Goal: Use online tool/utility: Utilize a website feature to perform a specific function

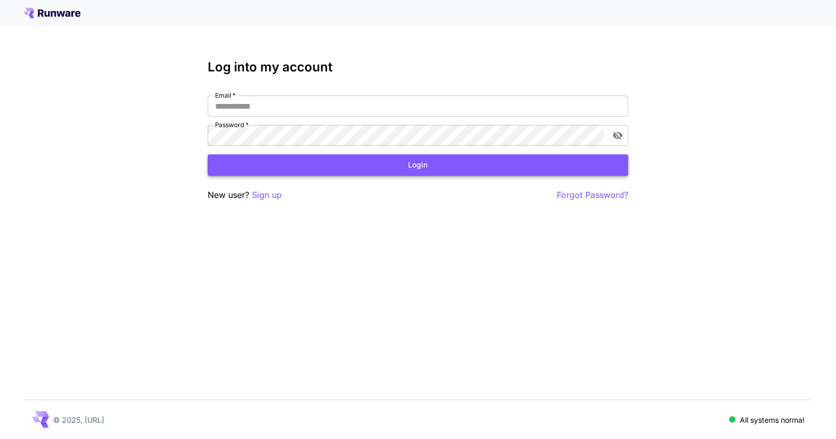
type input "**********"
click at [413, 166] on button "Login" at bounding box center [418, 166] width 420 height 22
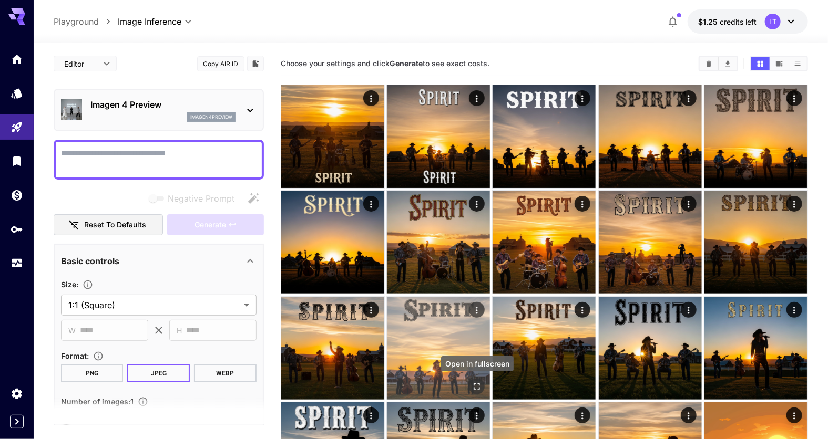
click at [477, 384] on icon "Open in fullscreen" at bounding box center [476, 387] width 11 height 11
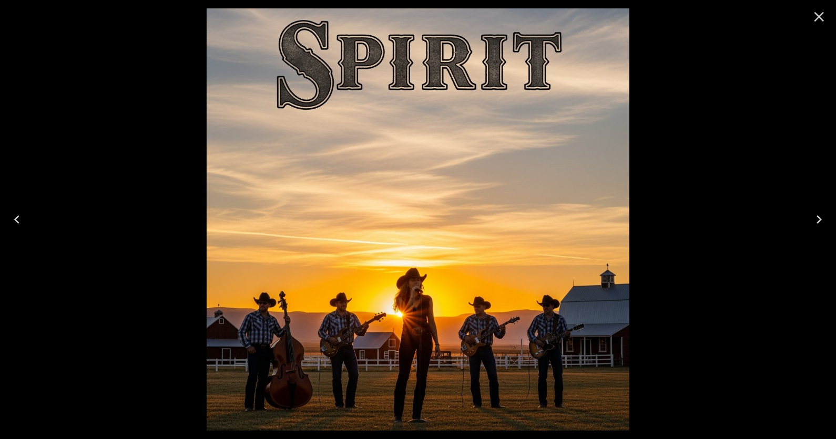
click at [818, 17] on icon "Close" at bounding box center [818, 16] width 17 height 17
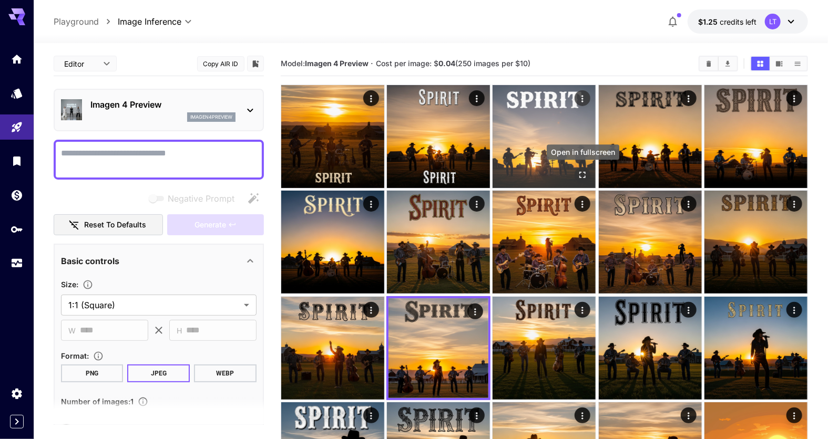
click at [581, 176] on icon "Open in fullscreen" at bounding box center [583, 175] width 11 height 11
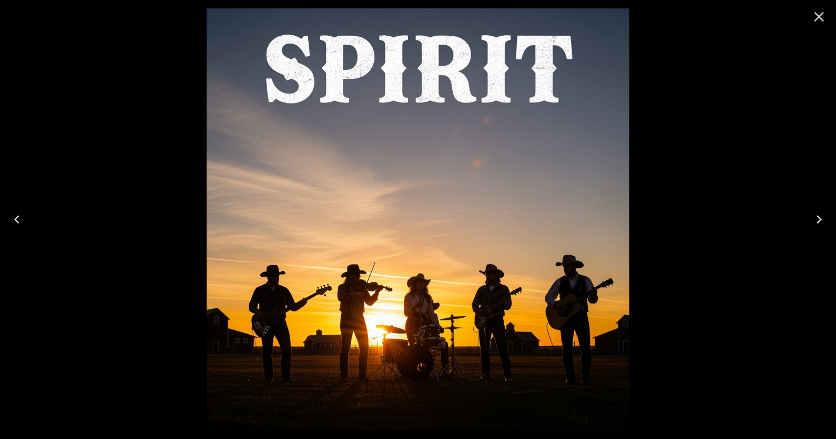
click at [814, 19] on icon "Close" at bounding box center [818, 16] width 17 height 17
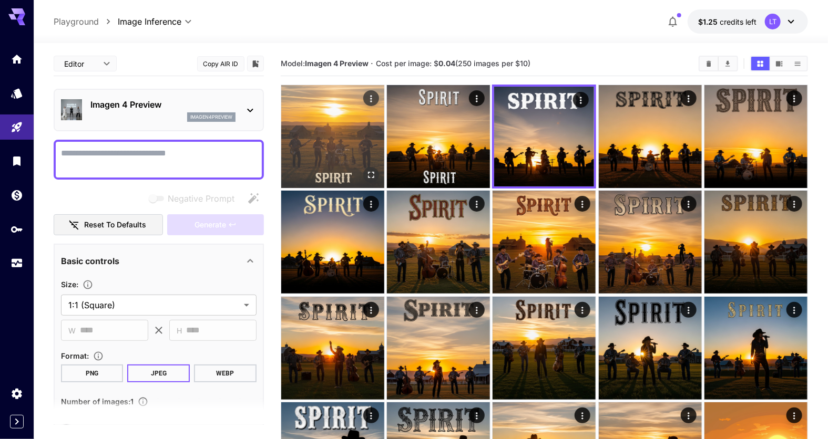
click at [371, 177] on icon "Open in fullscreen" at bounding box center [371, 175] width 11 height 11
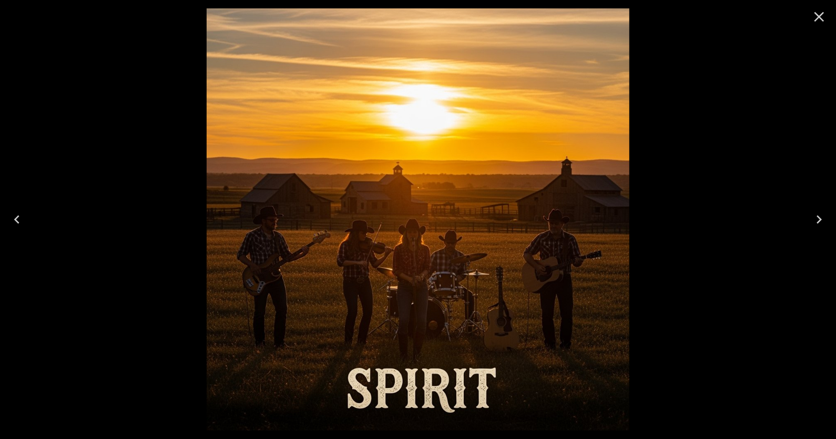
click at [820, 22] on icon "Close" at bounding box center [818, 16] width 17 height 17
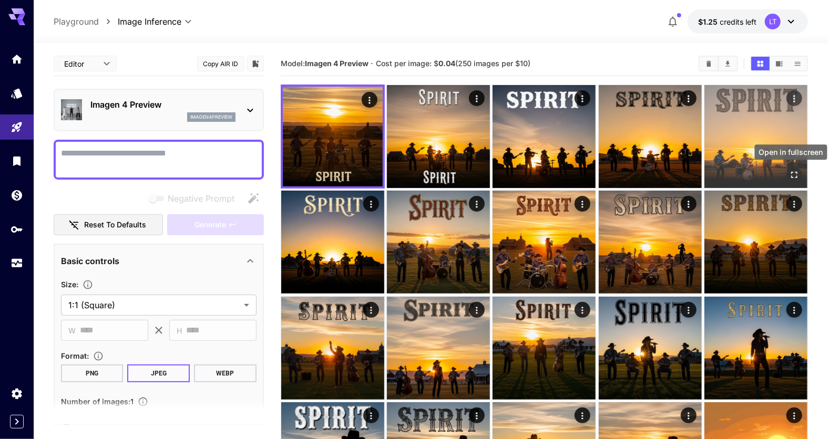
click at [793, 174] on icon "Open in fullscreen" at bounding box center [794, 175] width 11 height 11
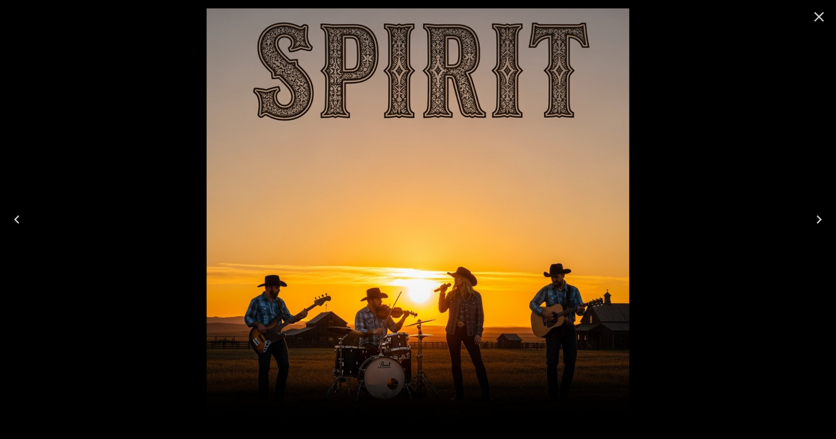
click at [824, 20] on icon "Close" at bounding box center [818, 16] width 17 height 17
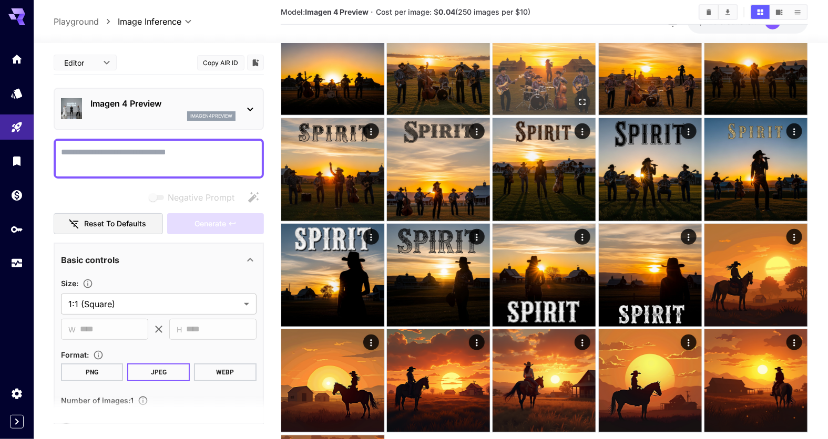
scroll to position [158, 0]
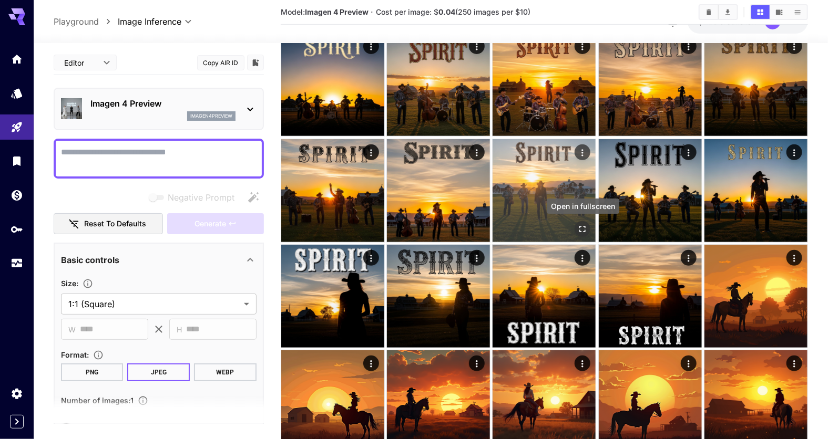
click at [584, 232] on icon "Open in fullscreen" at bounding box center [583, 229] width 6 height 6
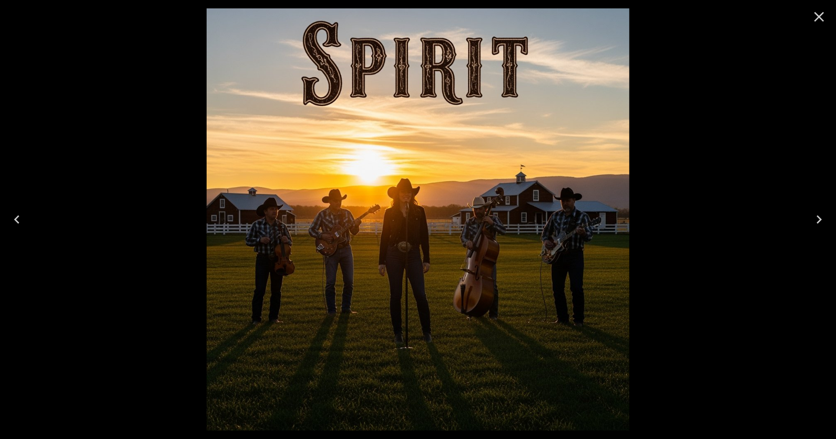
click at [816, 22] on icon "Close" at bounding box center [818, 16] width 17 height 17
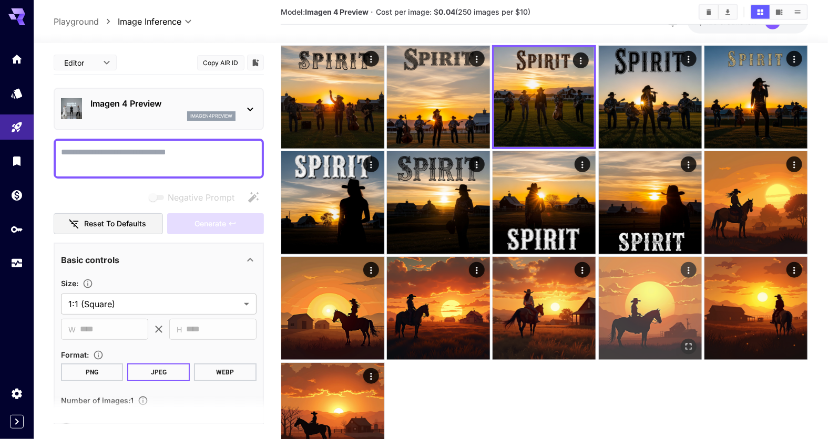
scroll to position [263, 0]
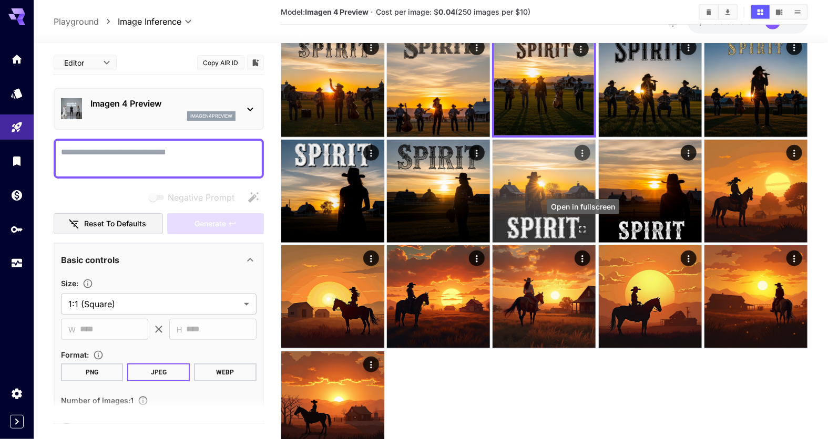
click at [580, 232] on icon "Open in fullscreen" at bounding box center [583, 230] width 6 height 6
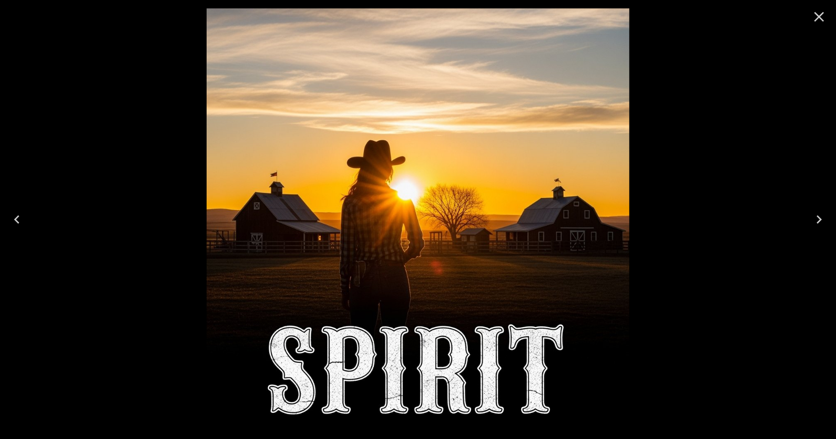
click at [818, 19] on icon "Close" at bounding box center [818, 16] width 17 height 17
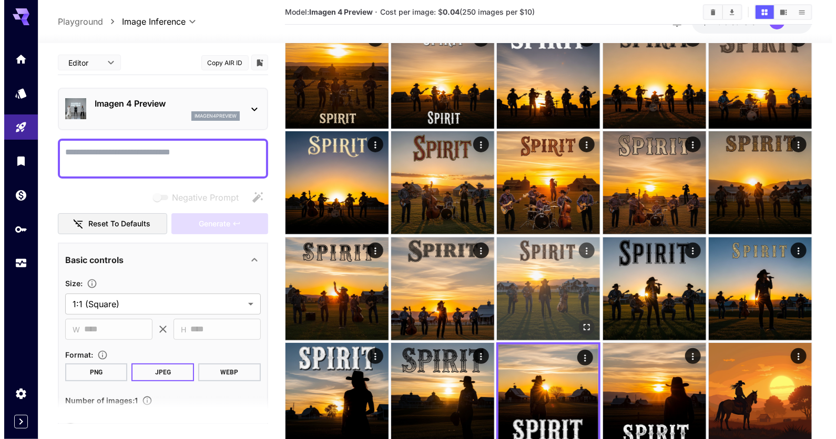
scroll to position [0, 0]
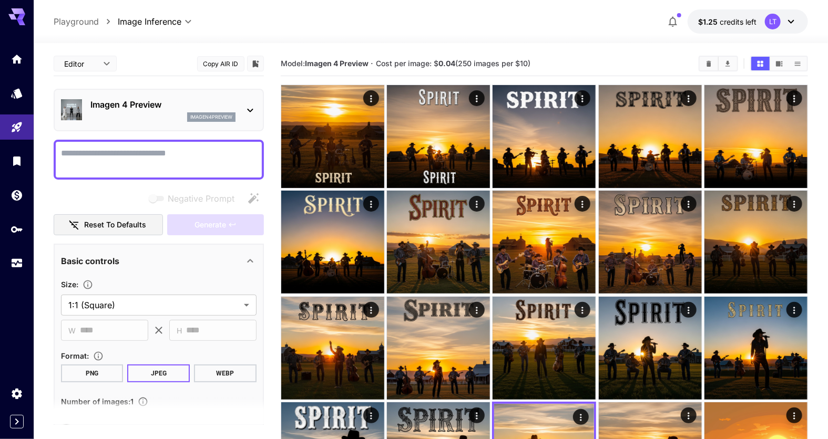
click at [251, 111] on icon at bounding box center [250, 111] width 6 height 4
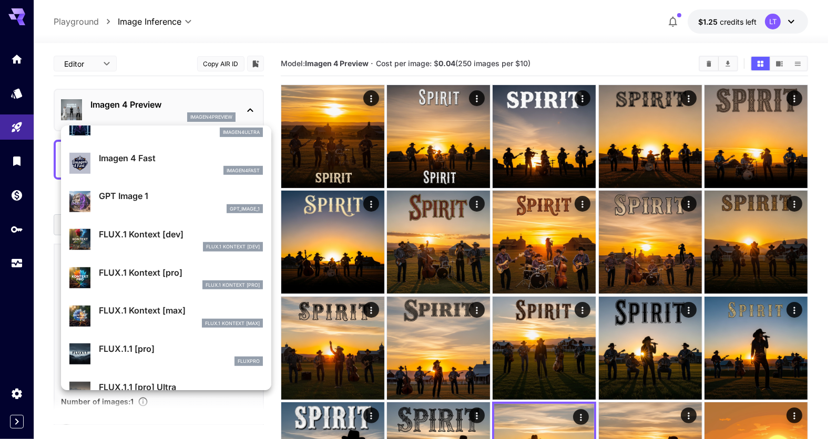
scroll to position [527, 0]
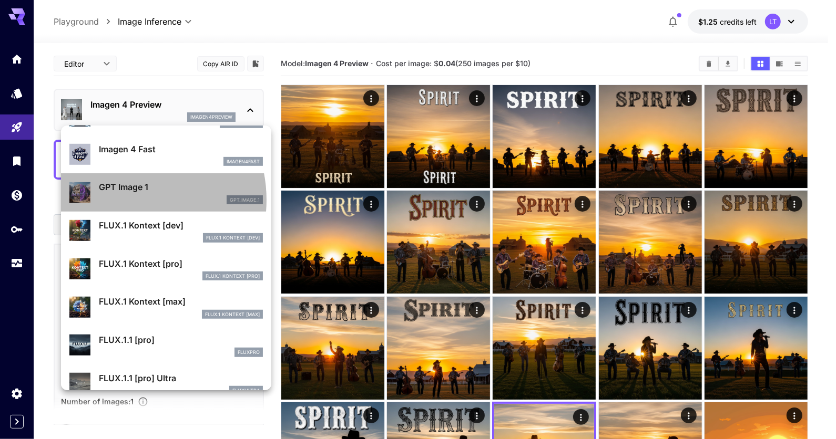
click at [123, 200] on div "gpt_image_1" at bounding box center [181, 200] width 164 height 9
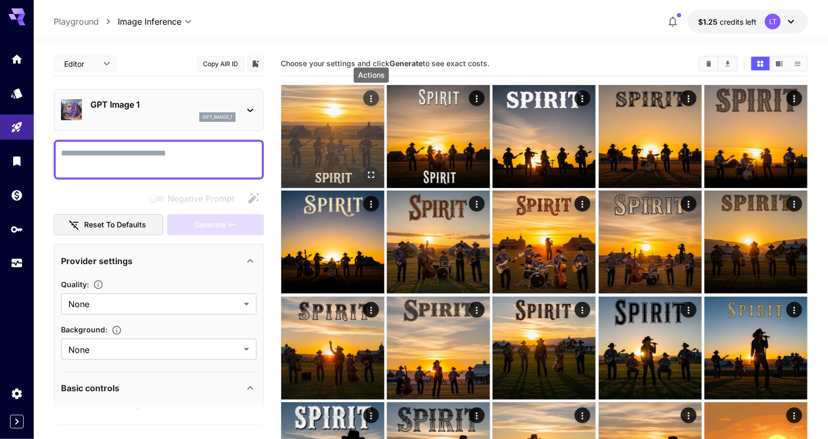
click at [375, 98] on icon "Actions" at bounding box center [371, 99] width 11 height 11
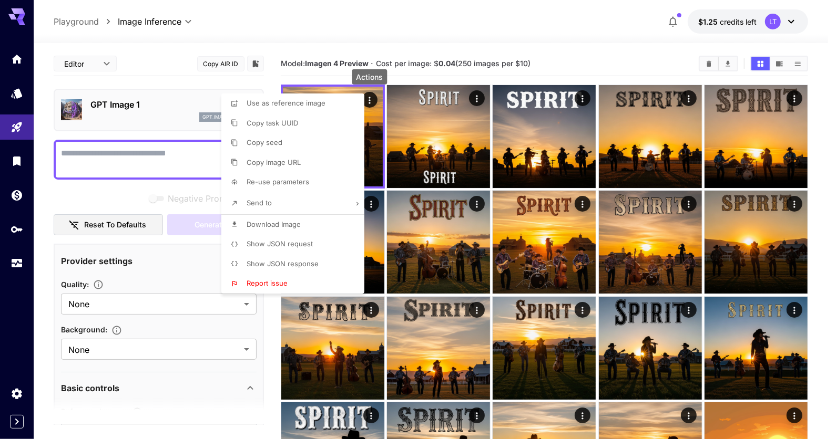
click at [261, 184] on span "Re-use parameters" at bounding box center [277, 182] width 63 height 8
type input "*********"
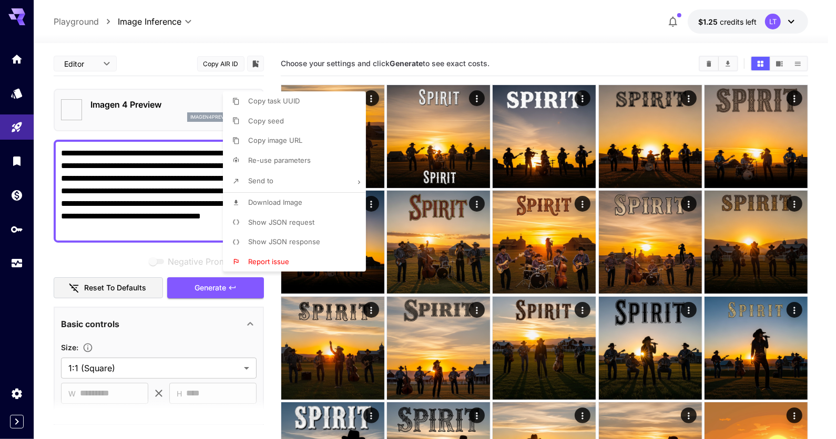
type textarea "**********"
type input "**********"
type input "****"
type input "*"
click at [537, 26] on div at bounding box center [418, 219] width 836 height 439
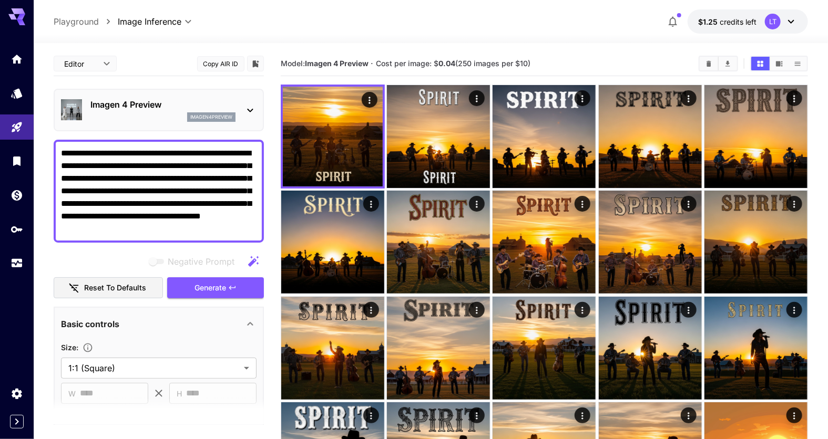
click at [251, 108] on icon at bounding box center [250, 110] width 13 height 13
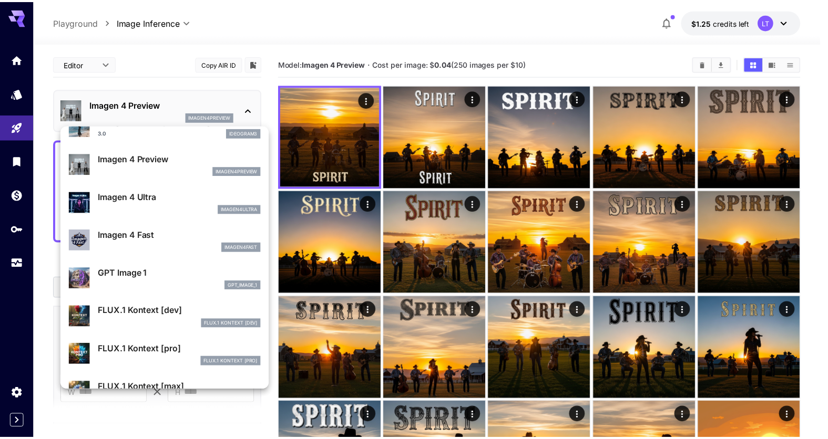
scroll to position [466, 0]
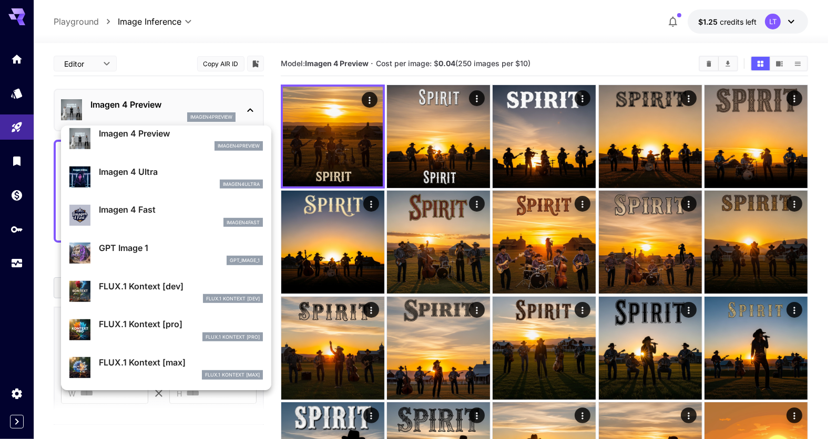
click at [141, 258] on div "gpt_image_1" at bounding box center [181, 260] width 164 height 9
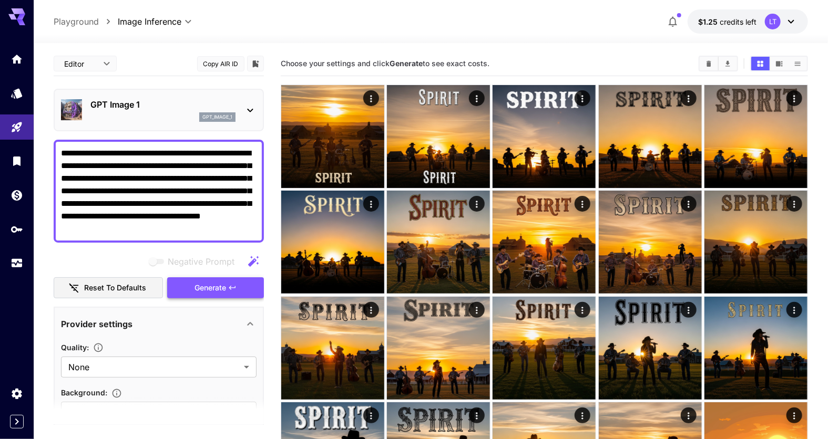
click at [193, 287] on button "Generate" at bounding box center [215, 289] width 97 height 22
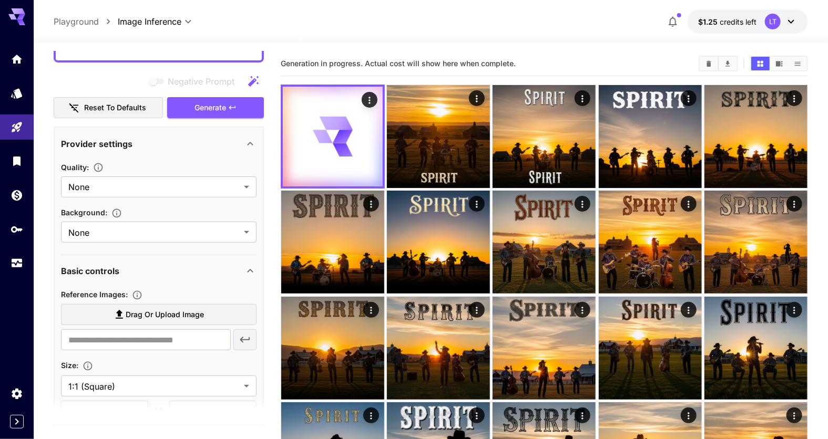
scroll to position [210, 0]
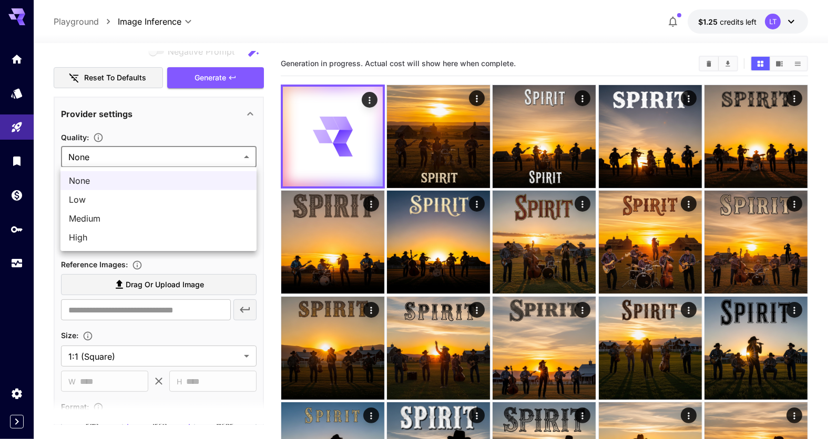
click at [251, 158] on body "**********" at bounding box center [418, 374] width 836 height 749
click at [325, 30] on div at bounding box center [418, 219] width 836 height 439
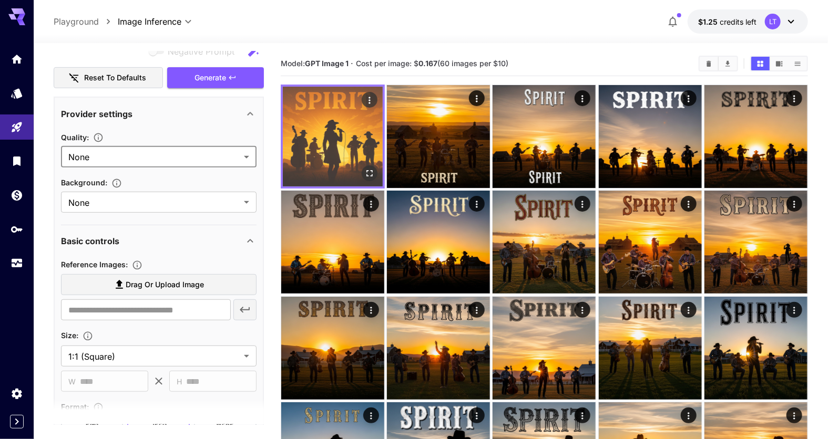
click at [368, 176] on icon "Open in fullscreen" at bounding box center [369, 173] width 6 height 6
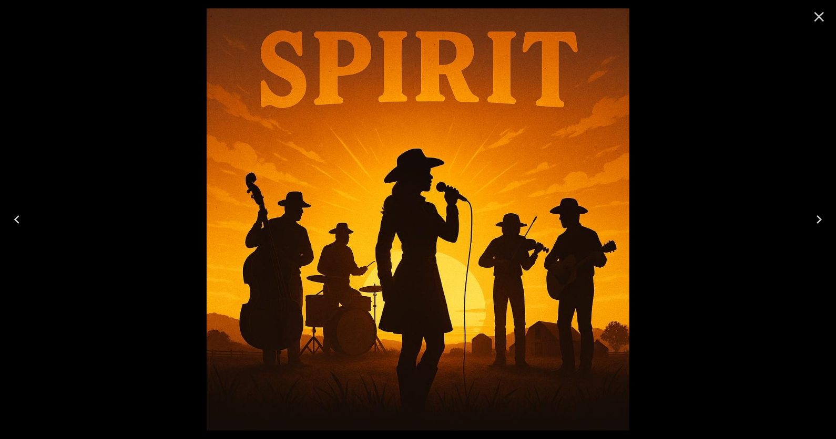
click at [823, 19] on icon "Close" at bounding box center [818, 16] width 17 height 17
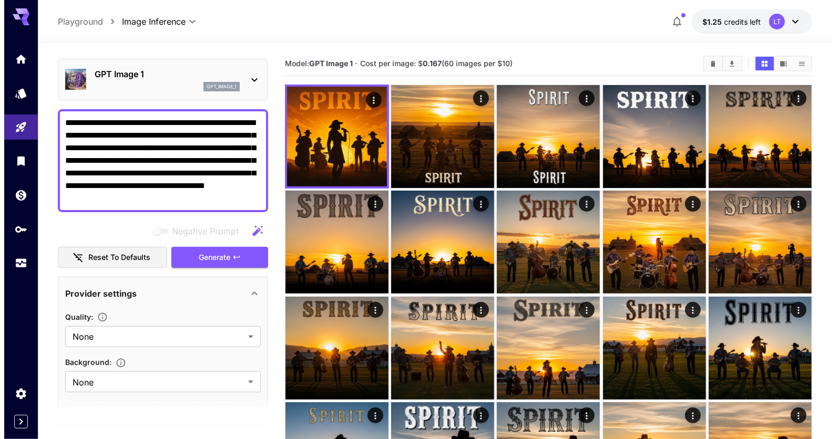
scroll to position [0, 0]
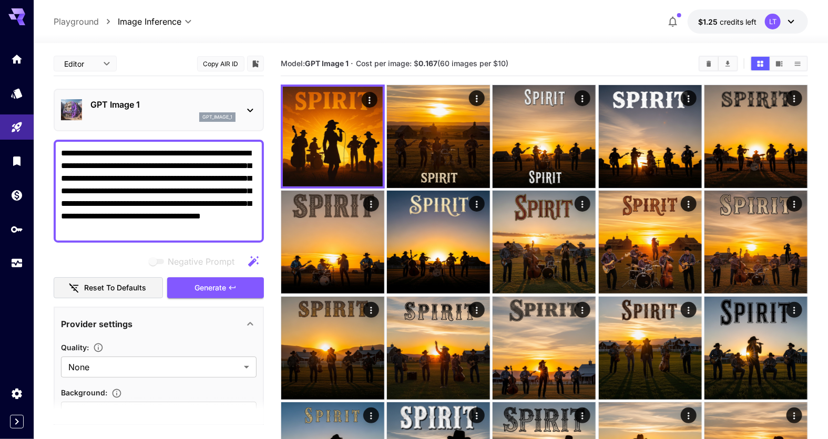
click at [252, 109] on icon at bounding box center [250, 111] width 6 height 4
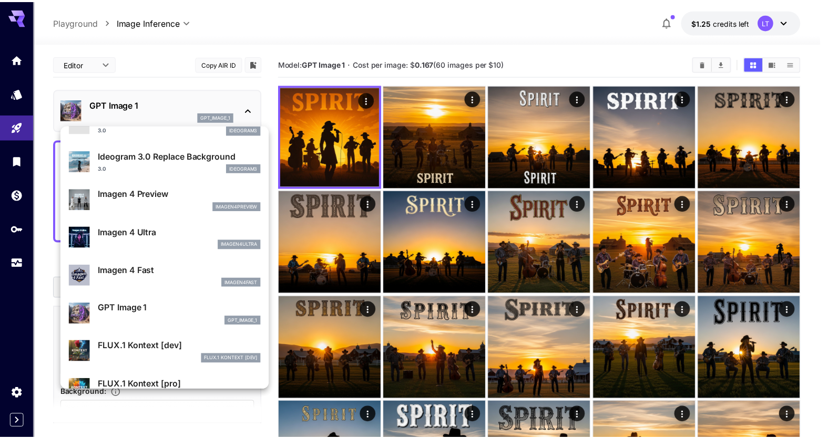
scroll to position [367, 0]
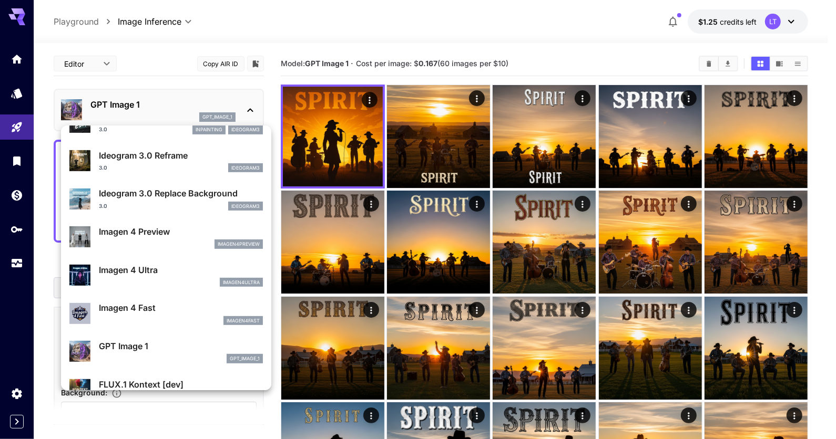
click at [160, 276] on div "Imagen 4 Ultra imagen4ultra" at bounding box center [181, 276] width 164 height 24
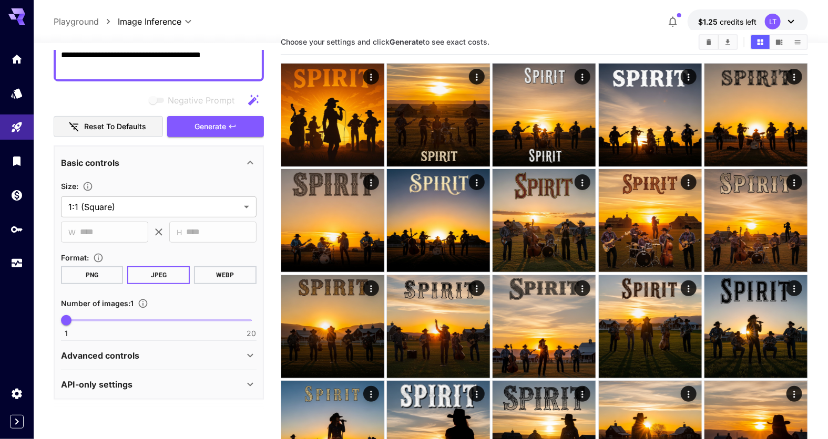
scroll to position [105, 0]
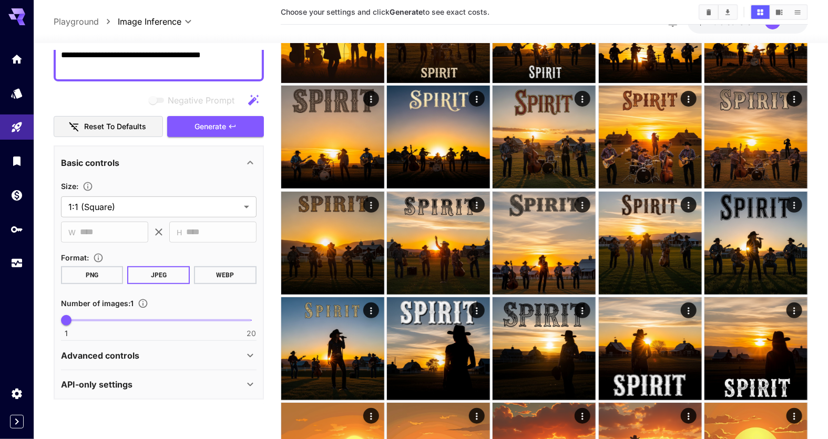
click at [244, 354] on icon at bounding box center [250, 356] width 13 height 13
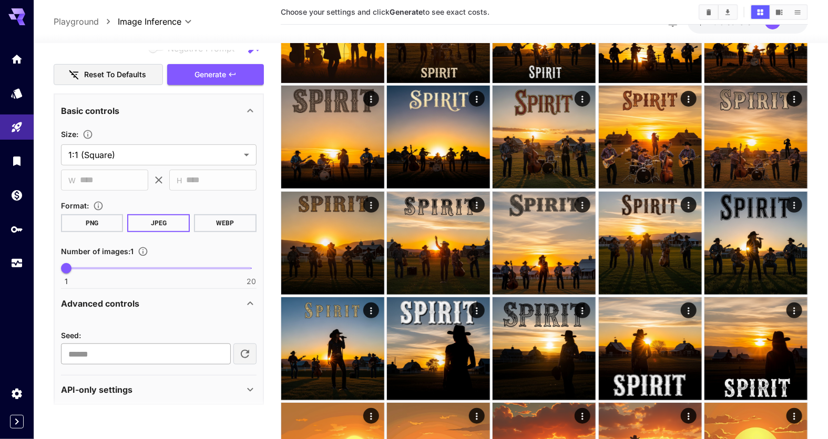
scroll to position [218, 0]
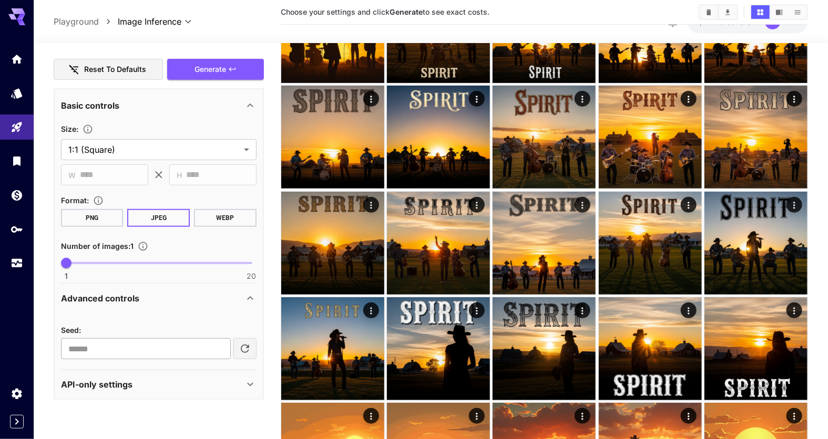
click at [221, 350] on input "**" at bounding box center [146, 348] width 170 height 21
type input "*"
click at [221, 342] on input "*" at bounding box center [146, 348] width 170 height 21
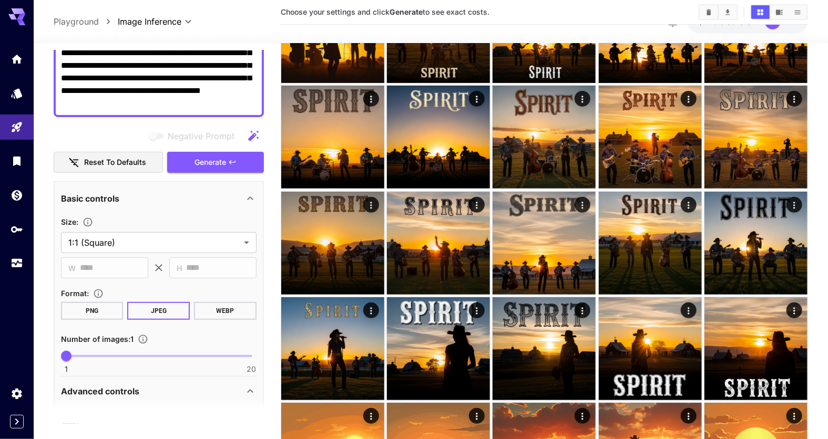
scroll to position [112, 0]
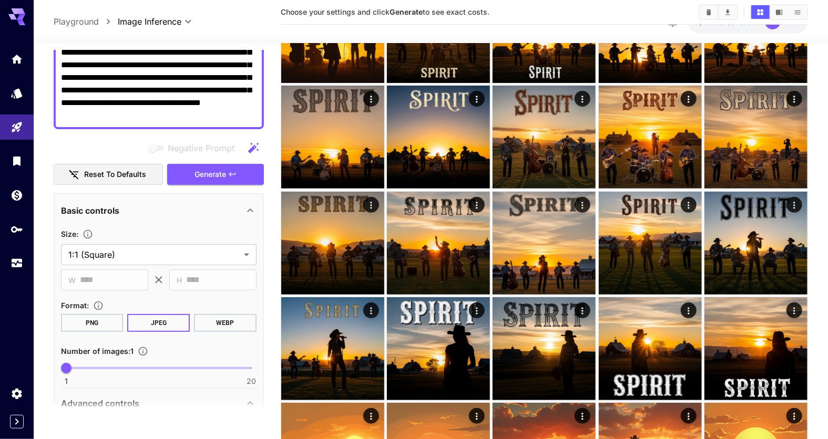
click at [250, 401] on section at bounding box center [159, 411] width 210 height 26
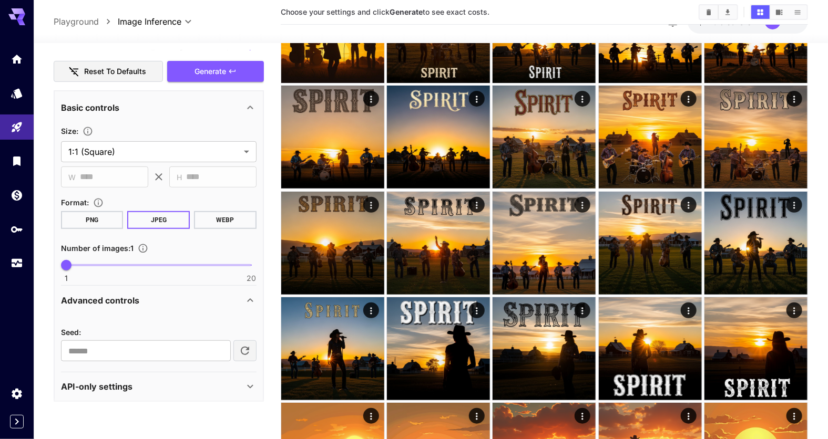
scroll to position [218, 0]
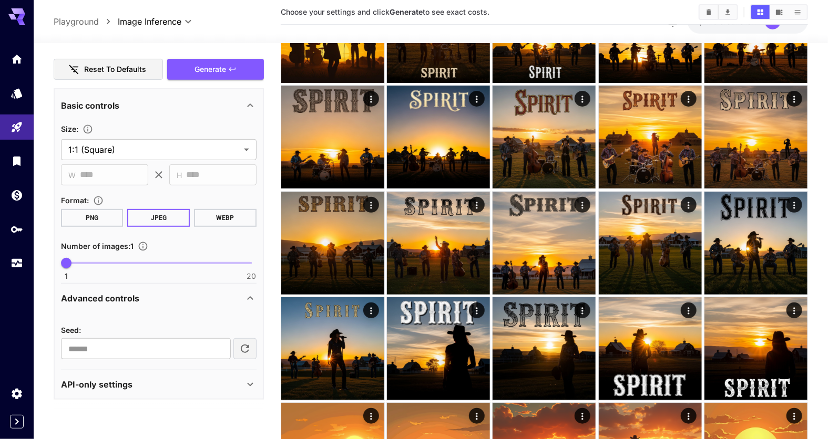
click at [249, 299] on icon at bounding box center [250, 298] width 13 height 13
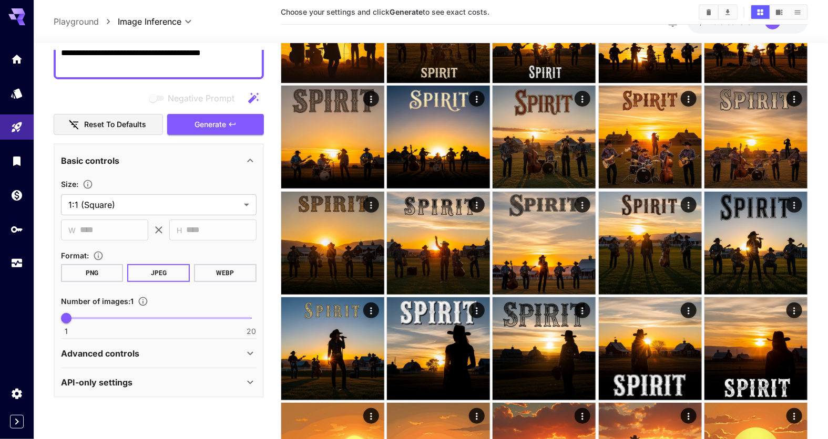
scroll to position [160, 0]
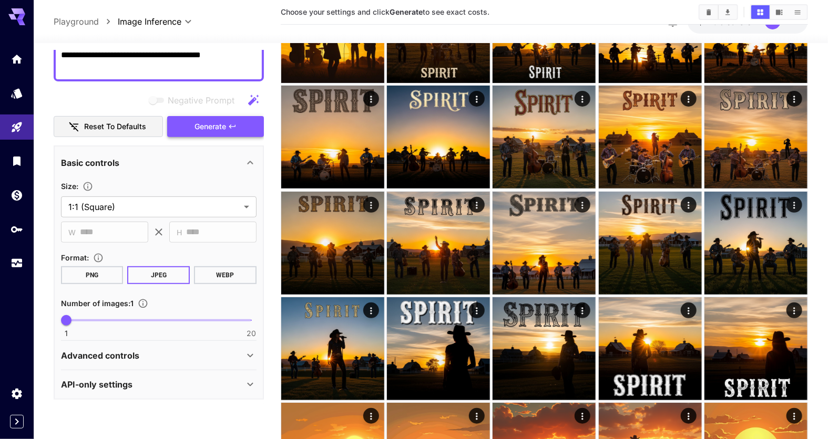
click at [227, 131] on button "Generate" at bounding box center [215, 127] width 97 height 22
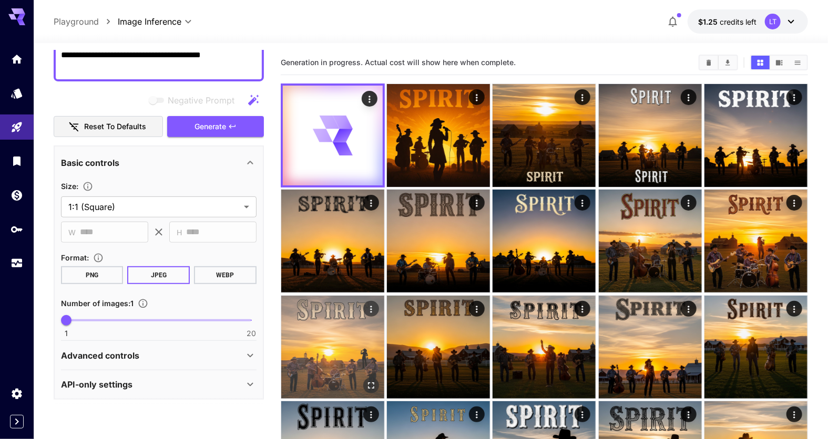
scroll to position [0, 0]
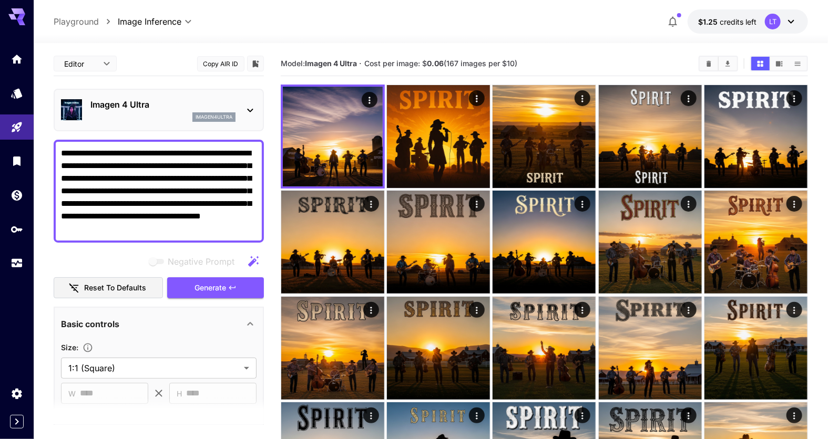
scroll to position [160, 0]
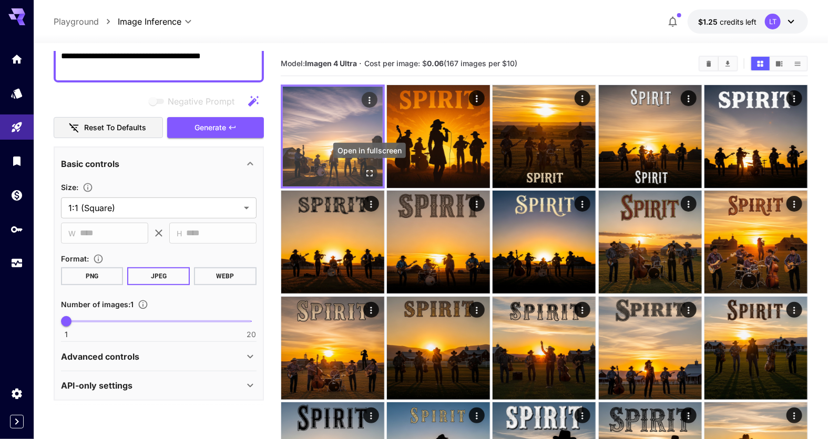
click at [371, 173] on icon "Open in fullscreen" at bounding box center [369, 173] width 11 height 11
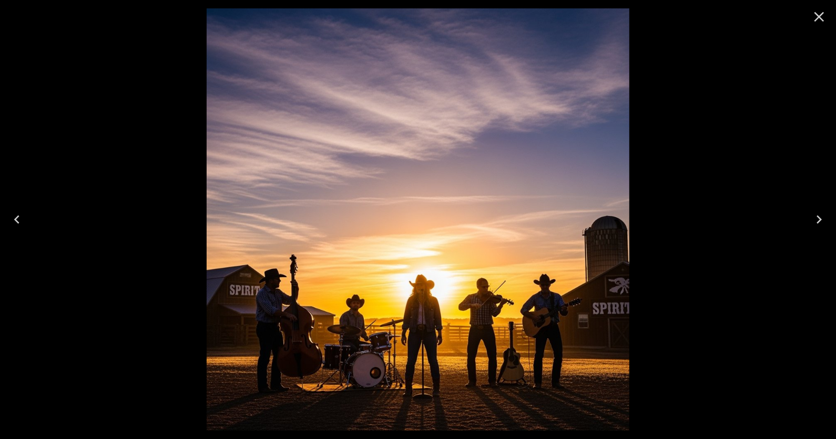
click at [821, 23] on icon "Close" at bounding box center [818, 16] width 17 height 17
